Goal: Task Accomplishment & Management: Use online tool/utility

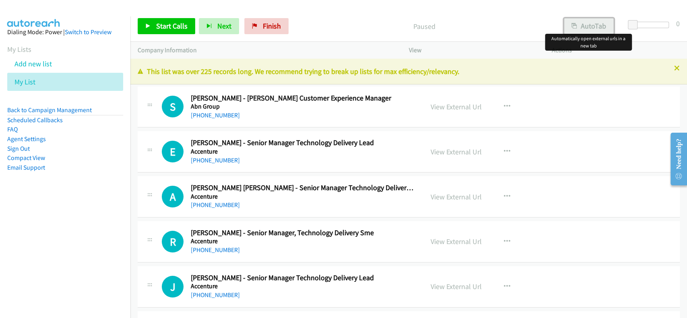
click at [571, 24] on icon "button" at bounding box center [574, 27] width 6 height 6
click at [191, 25] on link "Start Calls" at bounding box center [167, 26] width 58 height 16
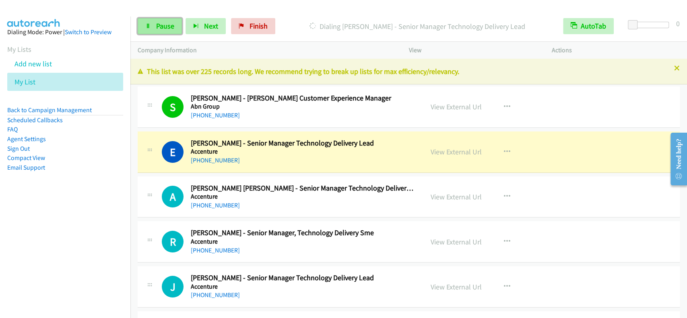
click at [157, 19] on link "Pause" at bounding box center [160, 26] width 44 height 16
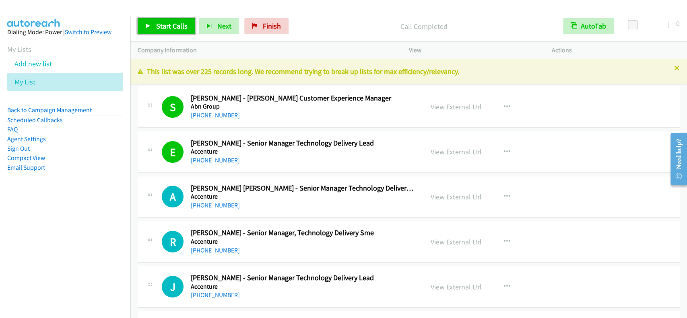
click at [180, 27] on span "Start Calls" at bounding box center [171, 25] width 31 height 9
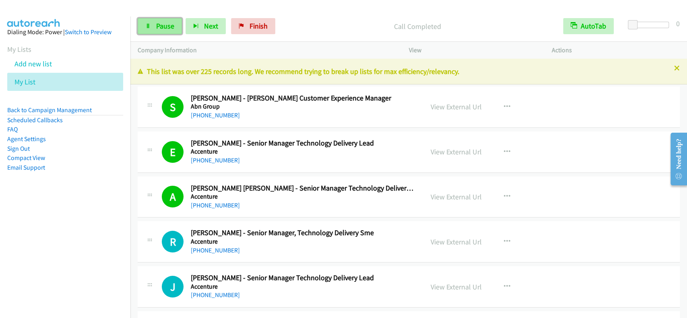
click at [175, 21] on link "Pause" at bounding box center [160, 26] width 44 height 16
click at [179, 29] on span "Start Calls" at bounding box center [171, 25] width 31 height 9
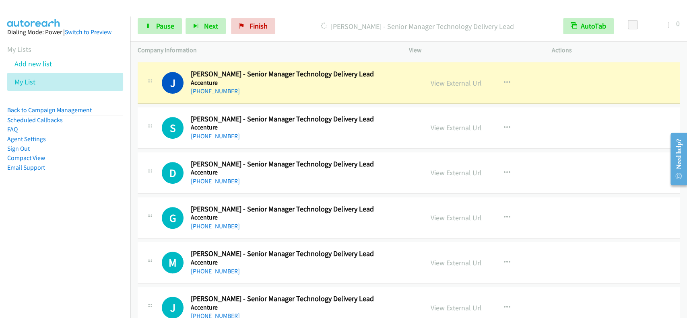
scroll to position [214, 0]
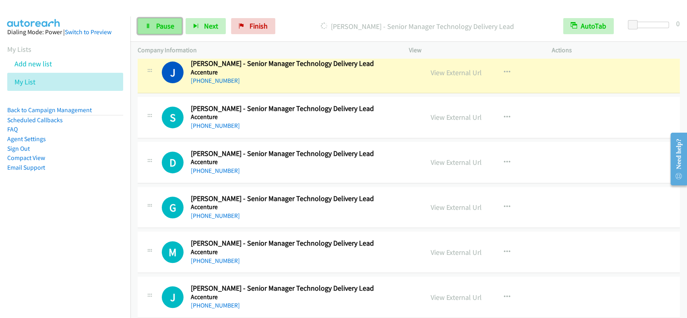
click at [175, 27] on link "Pause" at bounding box center [160, 26] width 44 height 16
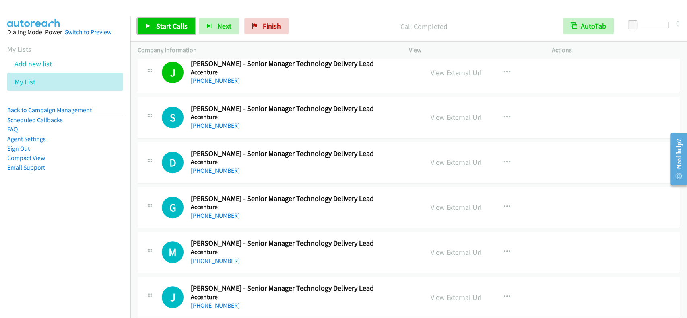
click at [177, 23] on span "Start Calls" at bounding box center [171, 25] width 31 height 9
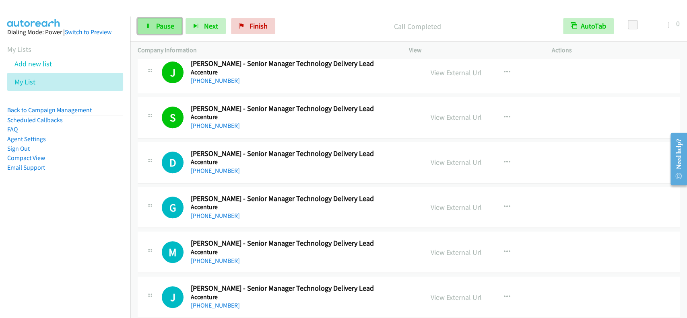
click at [177, 23] on link "Pause" at bounding box center [160, 26] width 44 height 16
click at [177, 23] on span "Start Calls" at bounding box center [171, 25] width 31 height 9
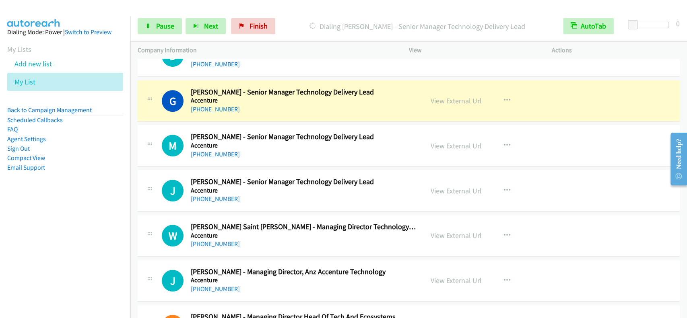
scroll to position [322, 0]
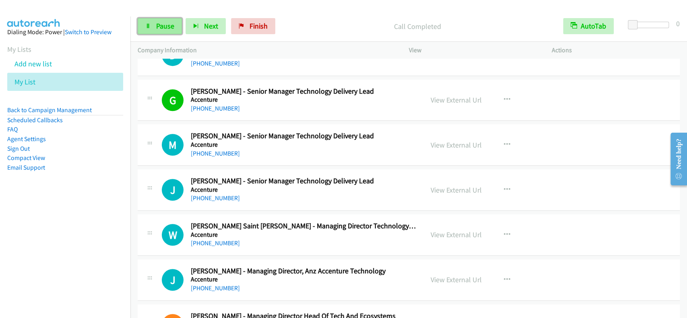
click at [181, 25] on link "Pause" at bounding box center [160, 26] width 44 height 16
click at [179, 25] on span "Start Calls" at bounding box center [171, 25] width 31 height 9
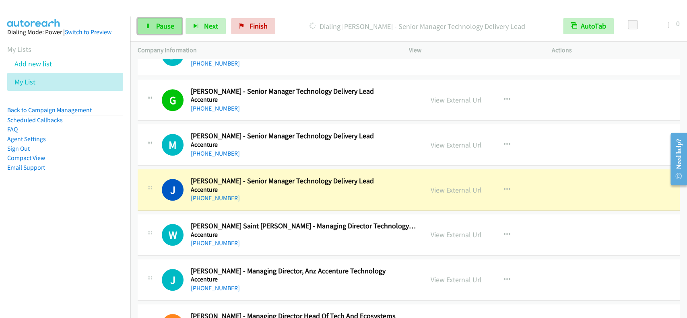
click at [164, 22] on span "Pause" at bounding box center [165, 25] width 18 height 9
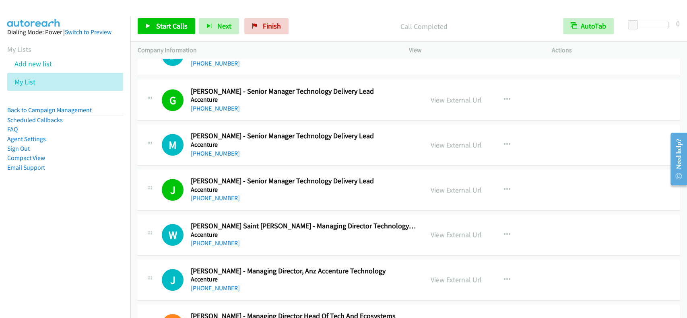
click at [392, 29] on p "Call Completed" at bounding box center [423, 26] width 249 height 11
click at [376, 8] on div at bounding box center [340, 15] width 680 height 31
click at [180, 25] on span "Start Calls" at bounding box center [171, 25] width 31 height 9
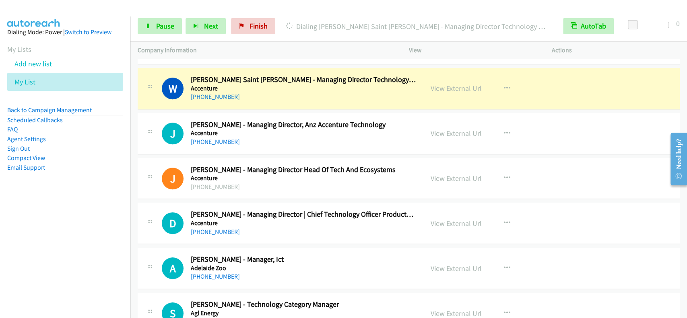
scroll to position [483, 0]
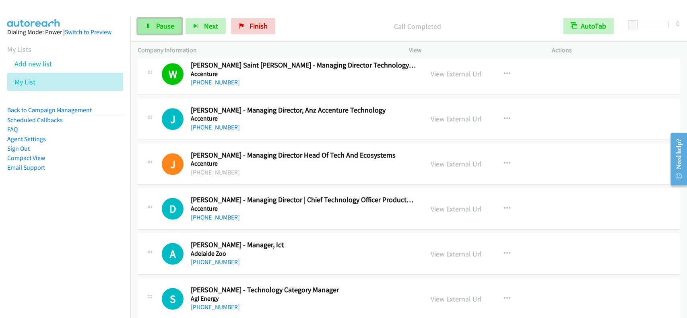
click at [167, 21] on link "Pause" at bounding box center [160, 26] width 44 height 16
click at [167, 21] on link "Start Calls" at bounding box center [167, 26] width 58 height 16
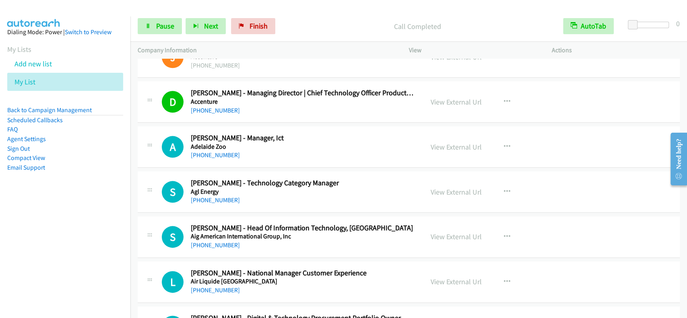
scroll to position [644, 0]
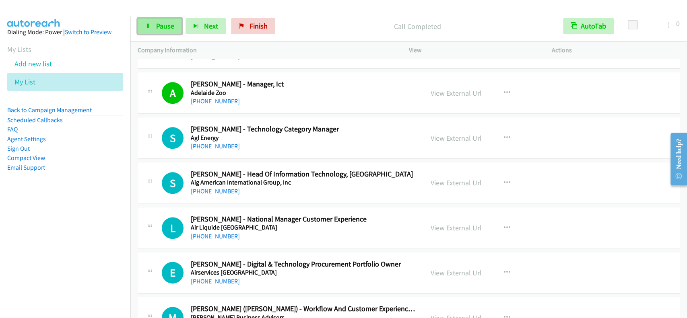
click at [181, 26] on link "Pause" at bounding box center [160, 26] width 44 height 16
click at [178, 26] on span "Start Calls" at bounding box center [171, 25] width 31 height 9
click at [170, 20] on link "Pause" at bounding box center [160, 26] width 44 height 16
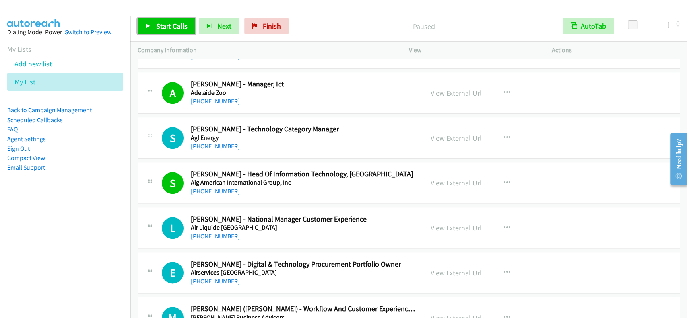
click at [170, 20] on link "Start Calls" at bounding box center [167, 26] width 58 height 16
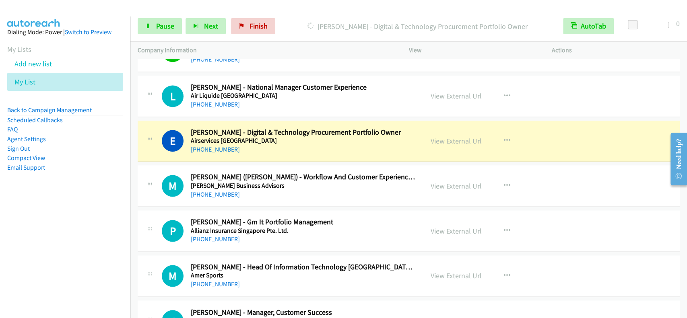
scroll to position [805, 0]
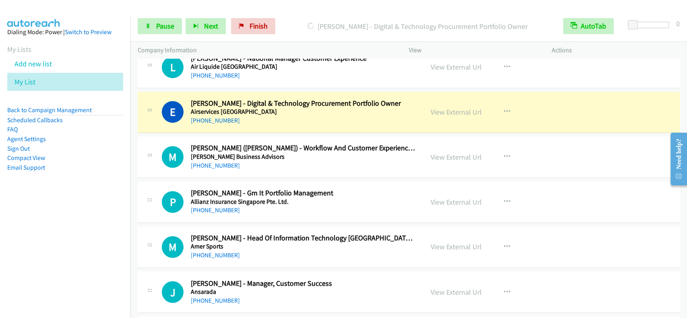
click at [686, 303] on div "[PHONE_NUMBER] Call failed - Please reload the list and try again This list was…" at bounding box center [408, 189] width 557 height 260
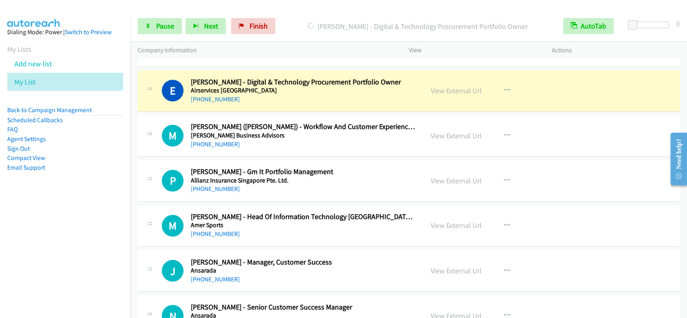
click at [686, 303] on div "[PHONE_NUMBER] Call failed - Please reload the list and try again This list was…" at bounding box center [408, 189] width 557 height 260
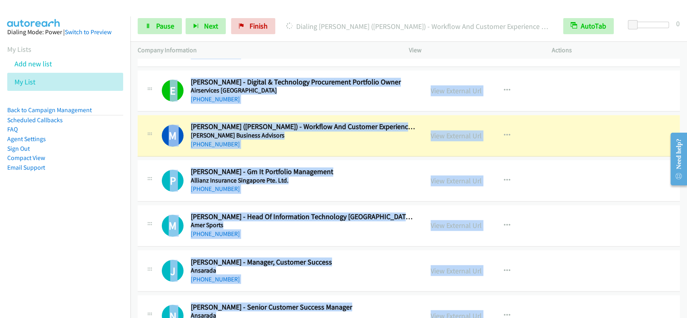
scroll to position [880, 0]
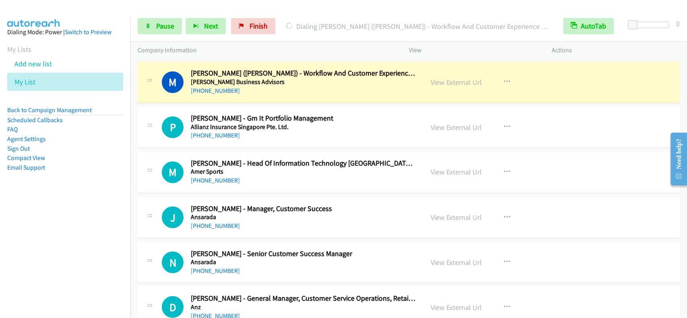
click at [306, 23] on p "Dialing [PERSON_NAME] ([PERSON_NAME]) - Workflow And Customer Experience Manager" at bounding box center [417, 26] width 262 height 11
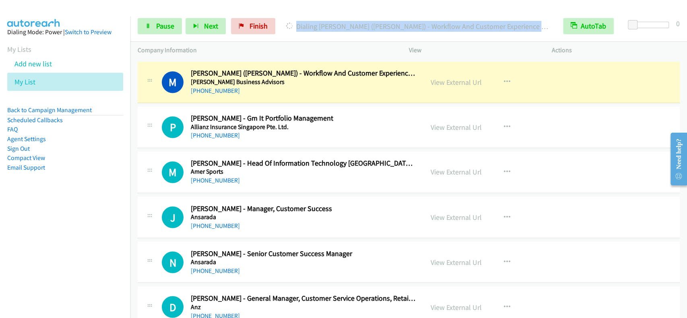
click at [306, 23] on p "Dialing [PERSON_NAME] ([PERSON_NAME]) - Workflow And Customer Experience Manager" at bounding box center [417, 26] width 262 height 11
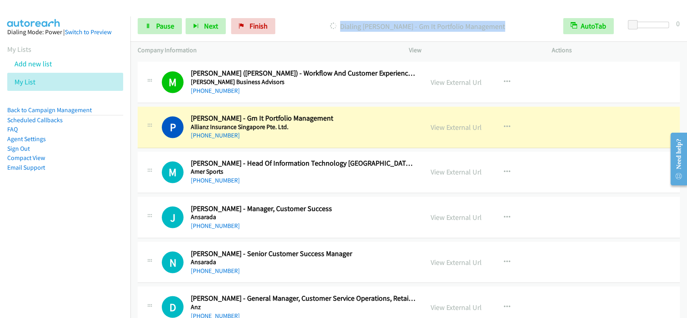
scroll to position [934, 0]
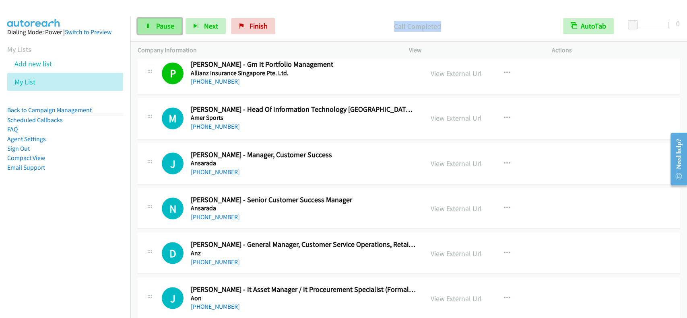
click at [157, 24] on span "Pause" at bounding box center [165, 25] width 18 height 9
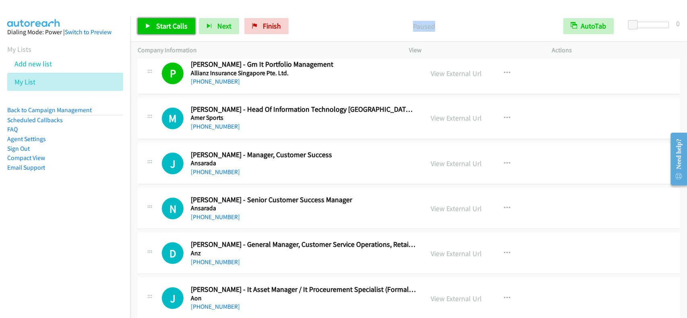
click at [157, 24] on span "Start Calls" at bounding box center [171, 25] width 31 height 9
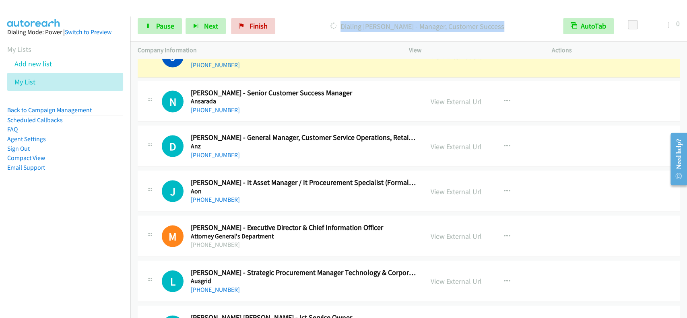
scroll to position [1019, 0]
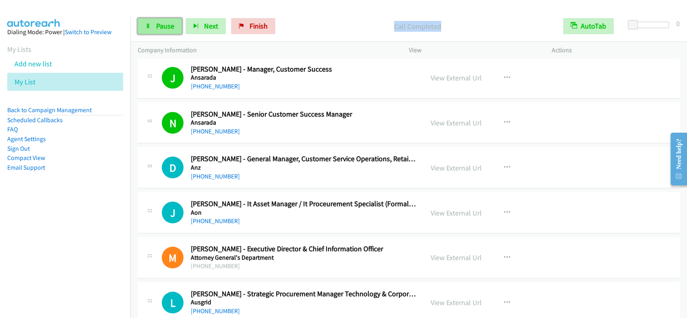
click at [166, 25] on span "Pause" at bounding box center [165, 25] width 18 height 9
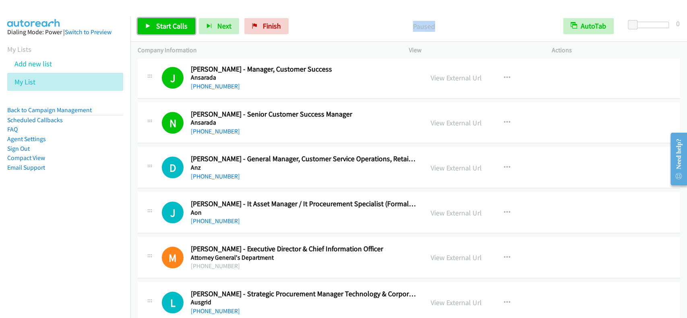
click at [169, 24] on span "Start Calls" at bounding box center [171, 25] width 31 height 9
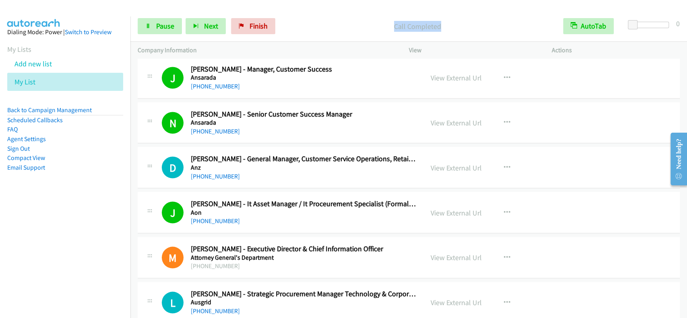
click at [336, 17] on div "Start Calls Pause Next Finish Call Completed AutoTab AutoTab 0" at bounding box center [408, 26] width 557 height 31
click at [165, 24] on span "Pause" at bounding box center [165, 25] width 18 height 9
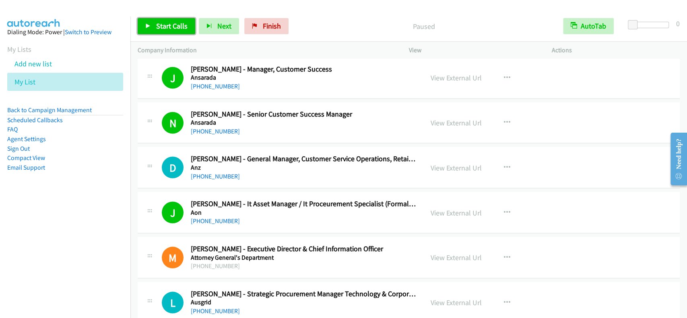
click at [166, 23] on span "Start Calls" at bounding box center [171, 25] width 31 height 9
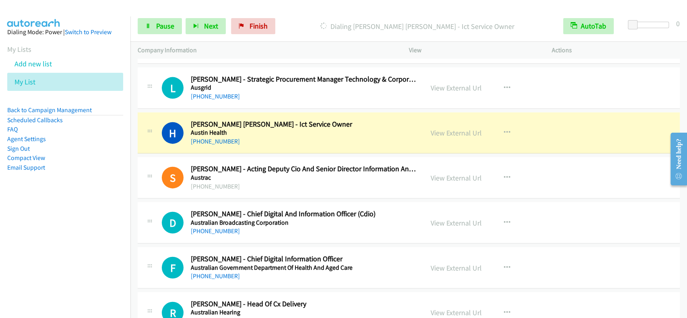
scroll to position [1288, 0]
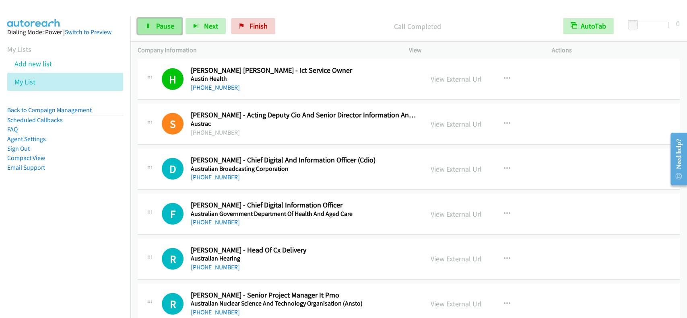
click at [165, 24] on span "Pause" at bounding box center [165, 25] width 18 height 9
click at [165, 24] on span "Start Calls" at bounding box center [171, 25] width 31 height 9
click at [350, 21] on p "Started" at bounding box center [417, 26] width 262 height 11
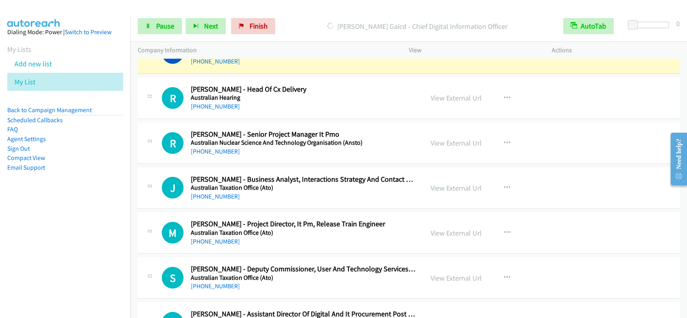
scroll to position [1427, 0]
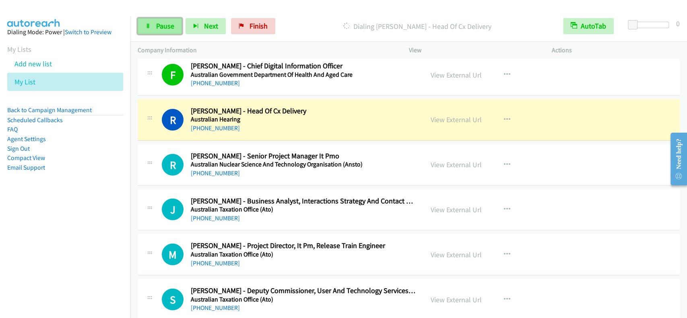
click at [167, 26] on span "Pause" at bounding box center [165, 25] width 18 height 9
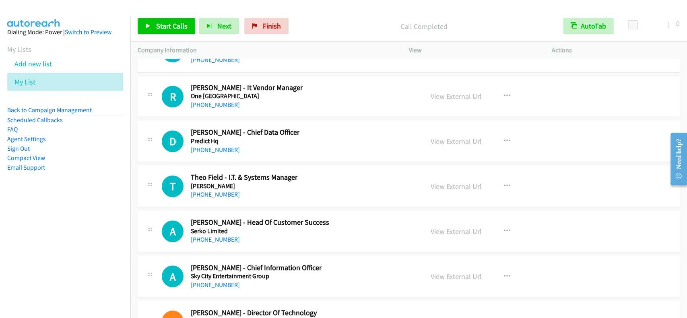
scroll to position [21373, 0]
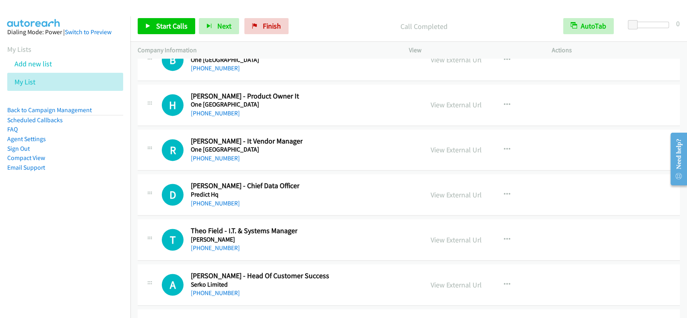
click at [451, 144] on div "View External Url" at bounding box center [456, 149] width 51 height 11
click at [454, 145] on link "View External Url" at bounding box center [456, 149] width 51 height 9
click at [211, 155] on link "[PHONE_NUMBER]" at bounding box center [215, 159] width 49 height 8
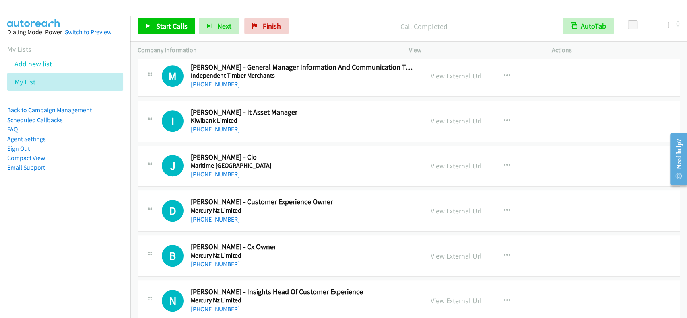
scroll to position [20891, 0]
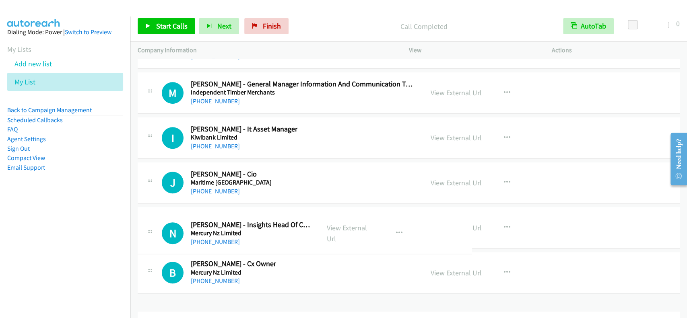
drag, startPoint x: 678, startPoint y: 283, endPoint x: 669, endPoint y: 221, distance: 63.0
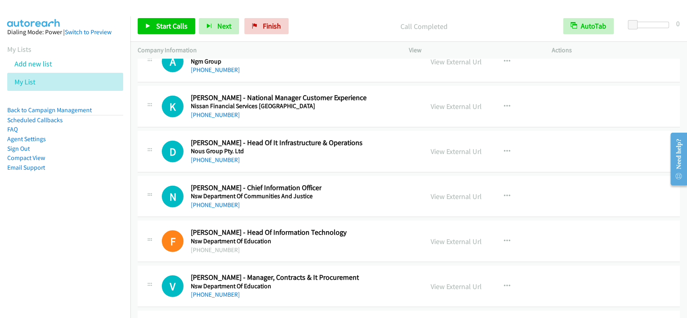
scroll to position [11378, 0]
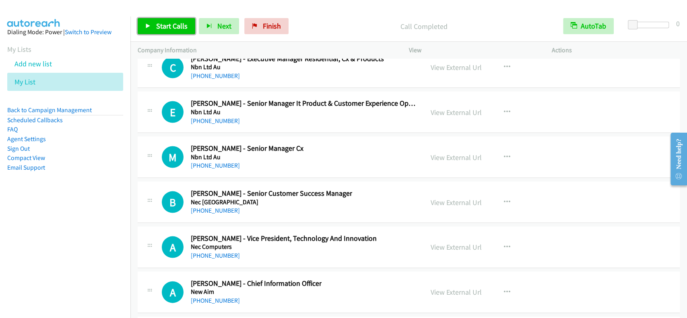
click at [170, 26] on span "Start Calls" at bounding box center [171, 25] width 31 height 9
click at [177, 25] on link "Pause" at bounding box center [160, 26] width 44 height 16
click at [167, 19] on link "Start Calls" at bounding box center [167, 26] width 58 height 16
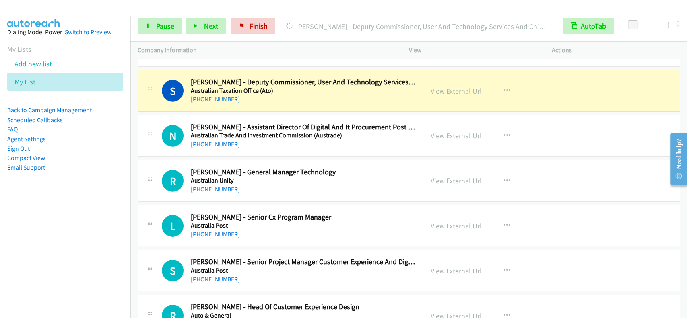
scroll to position [1646, 0]
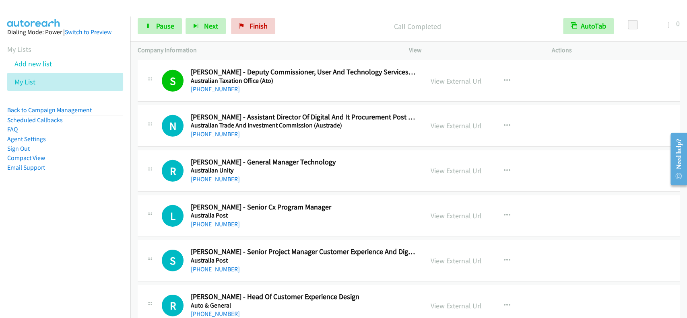
click at [161, 35] on div "Start Calls Pause Next Finish Call Completed AutoTab AutoTab 0" at bounding box center [408, 26] width 557 height 31
click at [170, 24] on span "Pause" at bounding box center [165, 25] width 18 height 9
drag, startPoint x: 177, startPoint y: 37, endPoint x: 177, endPoint y: 31, distance: 6.0
click at [177, 37] on div "Start Calls Pause Next Finish Paused AutoTab AutoTab 0" at bounding box center [408, 26] width 557 height 31
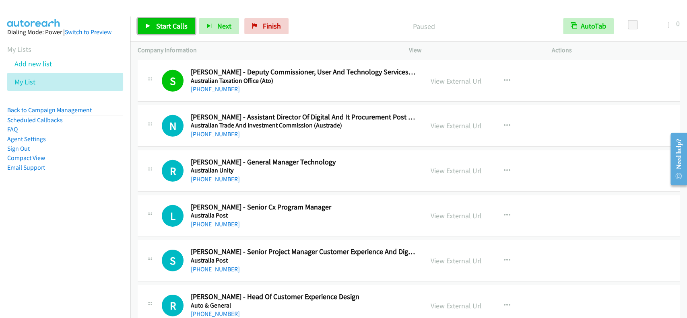
click at [173, 25] on span "Start Calls" at bounding box center [171, 25] width 31 height 9
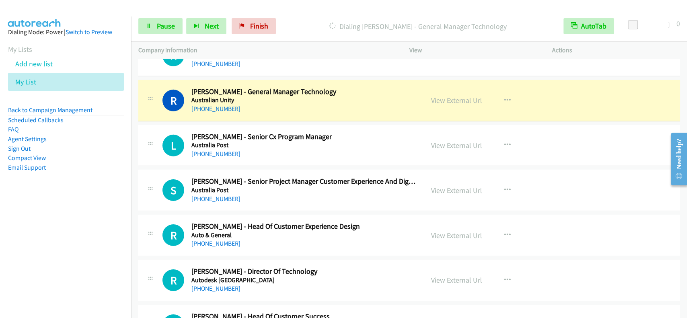
scroll to position [1700, 0]
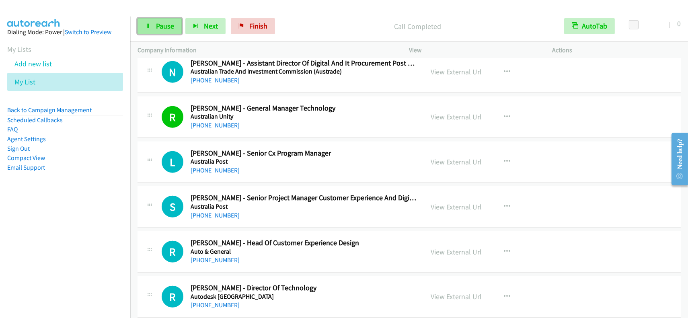
click at [163, 21] on span "Pause" at bounding box center [165, 25] width 18 height 9
click at [163, 21] on span "Start Calls" at bounding box center [171, 25] width 31 height 9
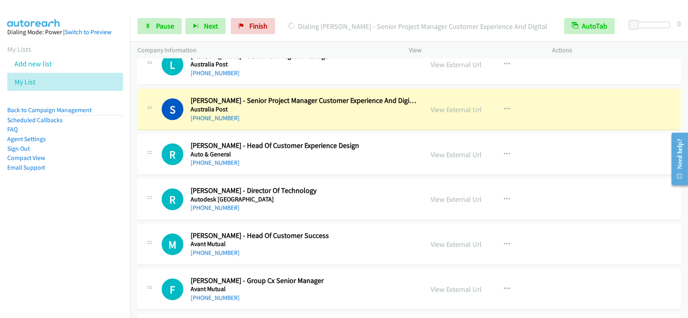
scroll to position [1807, 0]
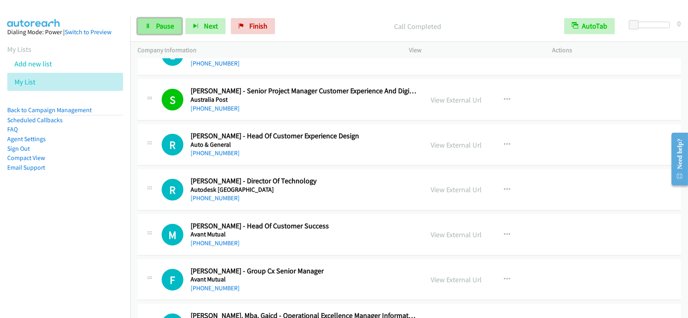
click at [166, 28] on span "Pause" at bounding box center [165, 25] width 18 height 9
click at [166, 28] on span "Start Calls" at bounding box center [171, 25] width 31 height 9
drag, startPoint x: 173, startPoint y: 15, endPoint x: 174, endPoint y: 22, distance: 6.9
click at [173, 18] on div "Start Calls Pause Next Finish Call Completed AutoTab AutoTab 0" at bounding box center [409, 26] width 558 height 31
click at [174, 22] on link "Pause" at bounding box center [160, 26] width 44 height 16
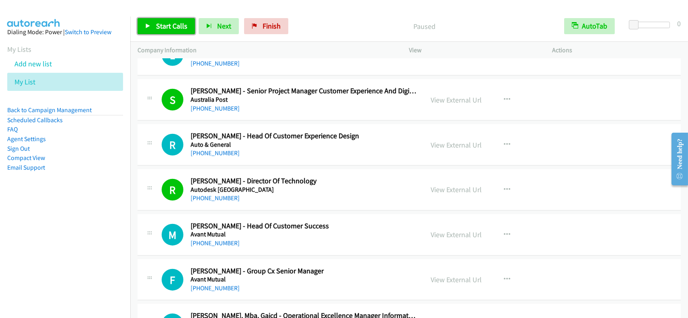
click at [175, 22] on span "Start Calls" at bounding box center [171, 25] width 31 height 9
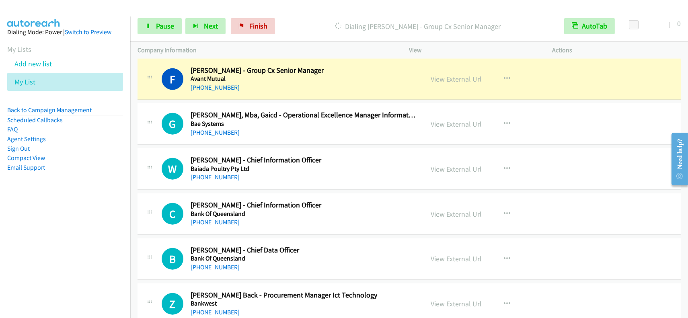
scroll to position [2000, 0]
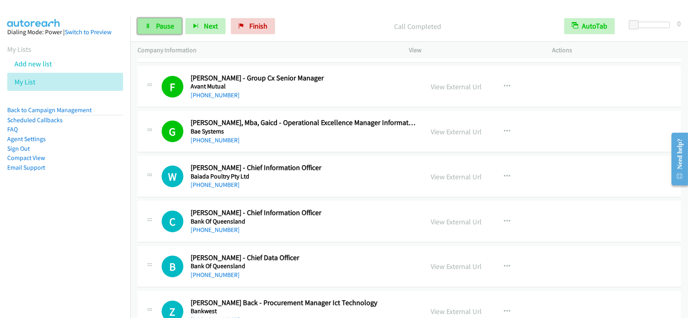
click at [165, 21] on span "Pause" at bounding box center [165, 25] width 18 height 9
click at [166, 21] on span "Start Calls" at bounding box center [171, 25] width 31 height 9
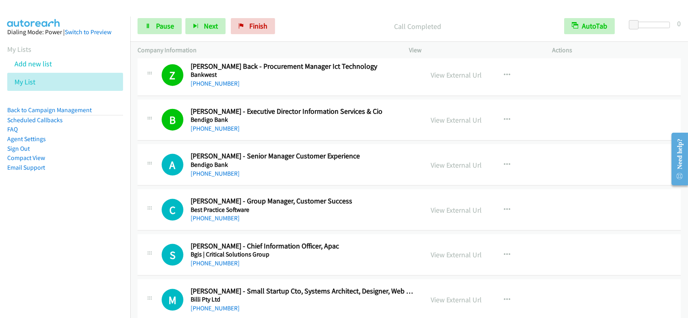
scroll to position [2247, 0]
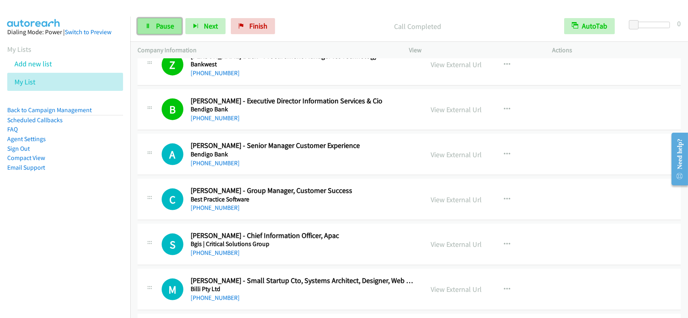
click at [165, 28] on span "Pause" at bounding box center [165, 25] width 18 height 9
click at [164, 27] on span "Start Calls" at bounding box center [171, 25] width 31 height 9
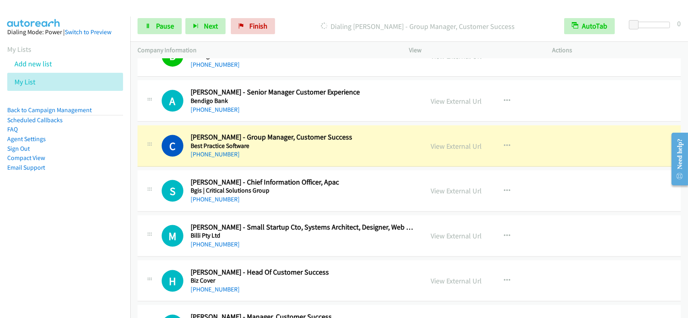
scroll to position [2354, 0]
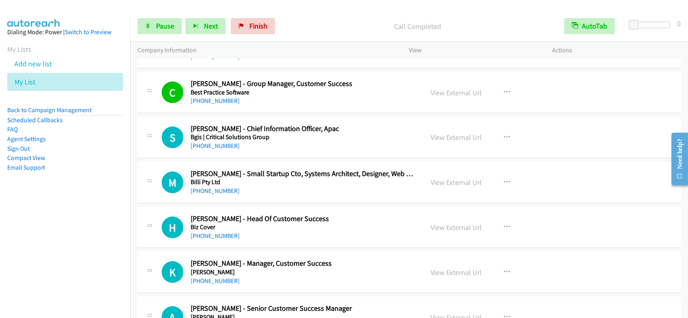
click at [173, 17] on div "Start Calls Pause Next Finish Call Completed AutoTab AutoTab 0" at bounding box center [409, 26] width 558 height 31
click at [171, 23] on span "Pause" at bounding box center [165, 25] width 18 height 9
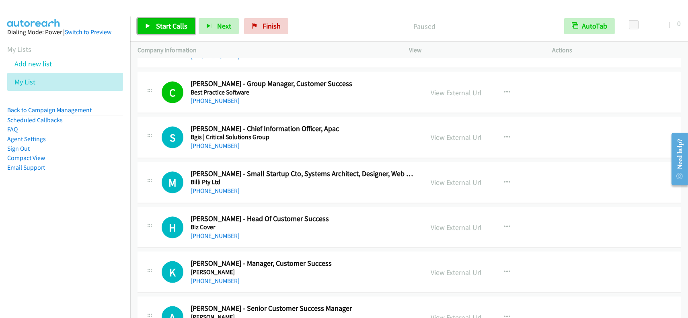
click at [171, 23] on span "Start Calls" at bounding box center [171, 25] width 31 height 9
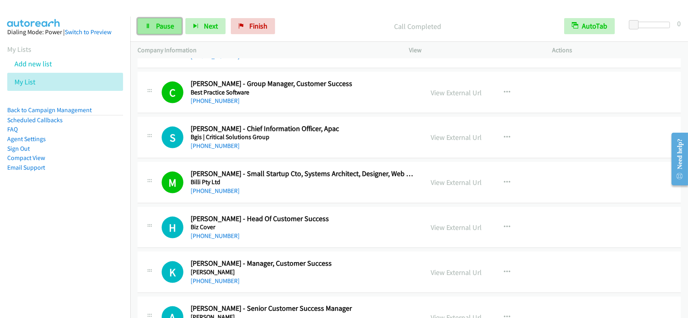
click at [174, 31] on link "Pause" at bounding box center [160, 26] width 44 height 16
click at [175, 31] on link "Start Calls" at bounding box center [167, 26] width 58 height 16
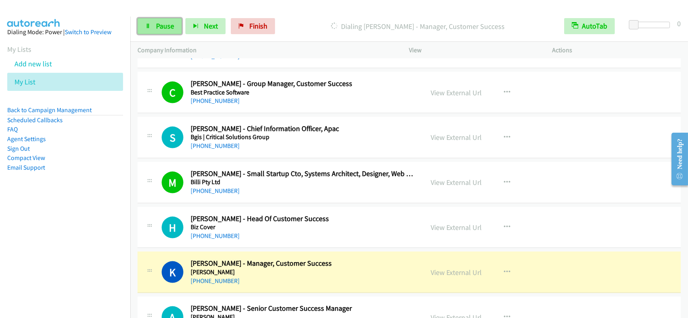
click at [174, 30] on link "Pause" at bounding box center [160, 26] width 44 height 16
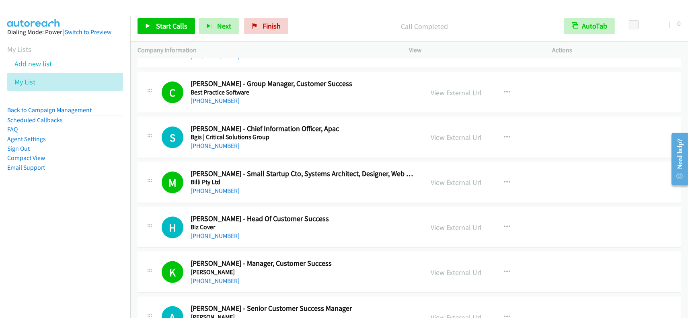
click at [360, 21] on p "Call Completed" at bounding box center [424, 26] width 251 height 11
click at [347, 11] on div "Start Calls Pause Next Finish Call Completed AutoTab AutoTab 0" at bounding box center [409, 26] width 558 height 31
click at [185, 24] on span "Start Calls" at bounding box center [171, 25] width 31 height 9
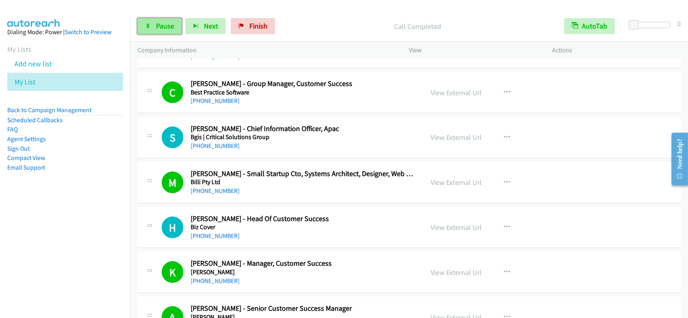
click at [174, 31] on link "Pause" at bounding box center [160, 26] width 44 height 16
click at [174, 31] on link "Start Calls" at bounding box center [167, 26] width 58 height 16
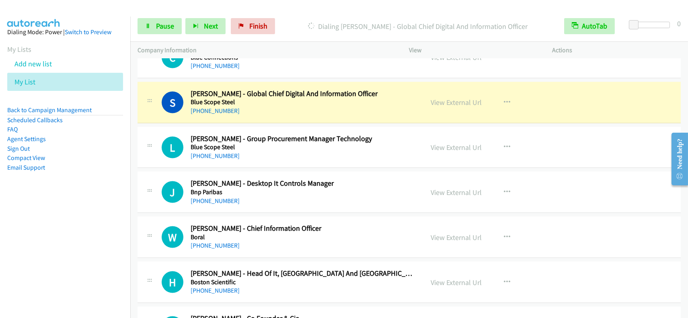
scroll to position [2676, 0]
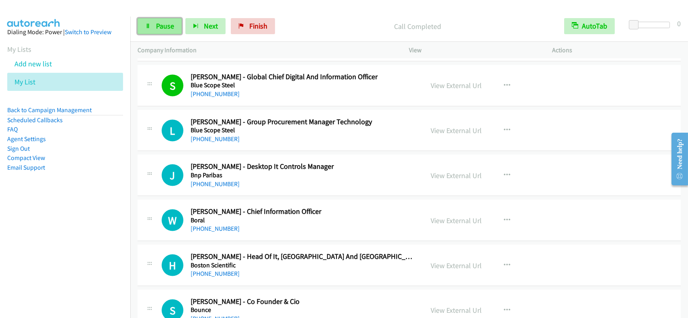
click at [171, 24] on span "Pause" at bounding box center [165, 25] width 18 height 9
click at [171, 24] on span "Start Calls" at bounding box center [171, 25] width 31 height 9
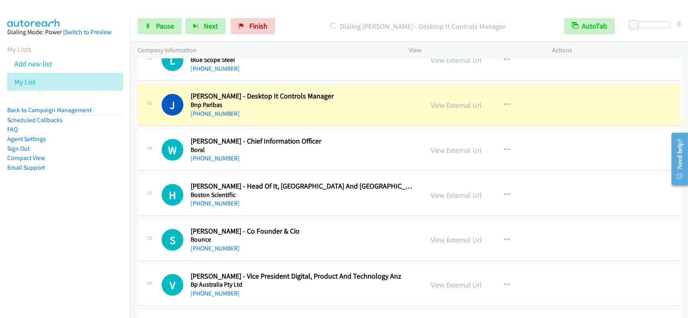
scroll to position [2730, 0]
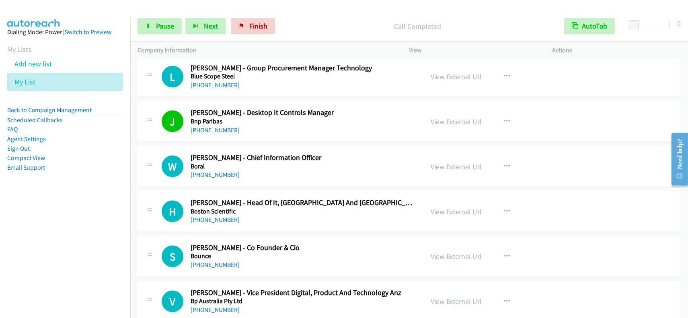
click at [414, 21] on p "Call Completed" at bounding box center [418, 26] width 264 height 11
click at [393, 13] on div "Start Calls Pause Next Finish Call Completed AutoTab AutoTab 0" at bounding box center [409, 26] width 558 height 31
click at [180, 25] on link "Pause" at bounding box center [160, 26] width 44 height 16
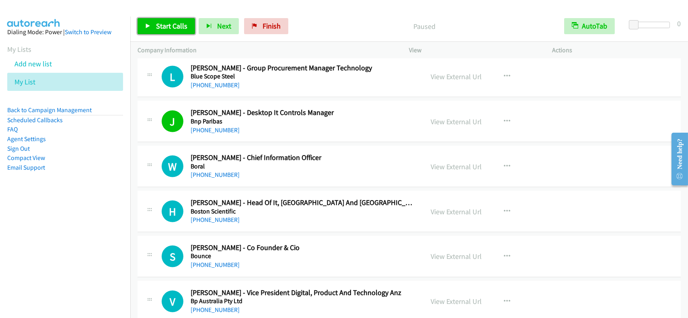
click at [180, 25] on span "Start Calls" at bounding box center [171, 25] width 31 height 9
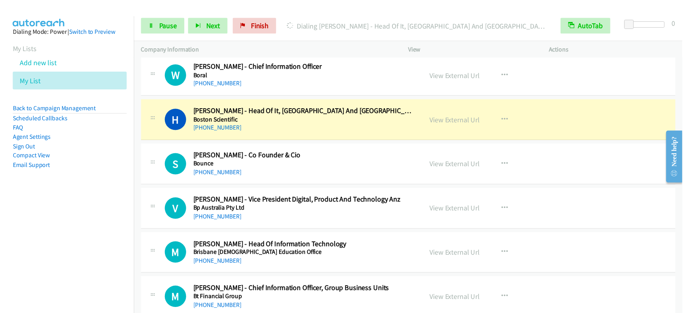
scroll to position [2837, 0]
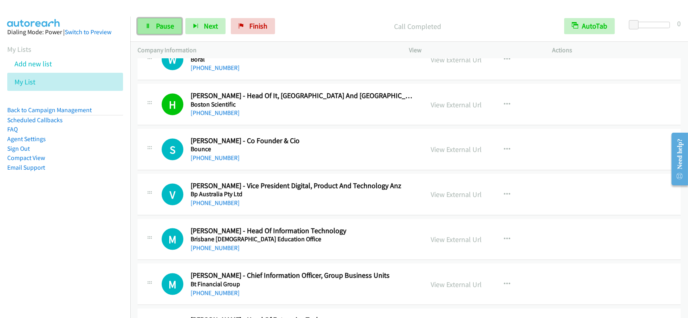
click at [171, 29] on span "Pause" at bounding box center [165, 25] width 18 height 9
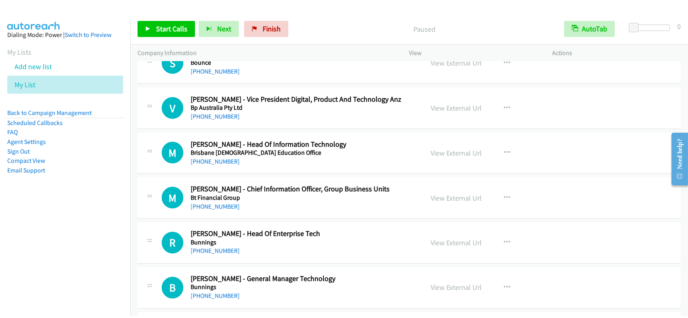
scroll to position [2944, 0]
